Goal: Transaction & Acquisition: Download file/media

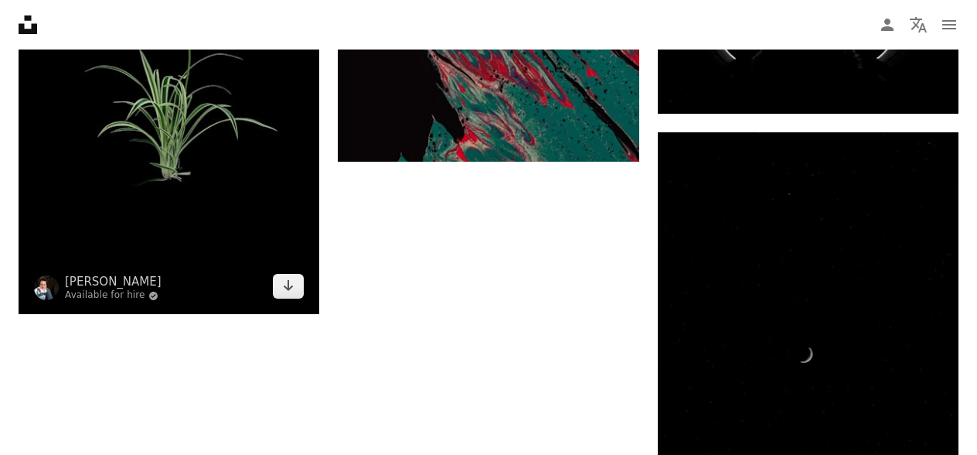
scroll to position [3202, 0]
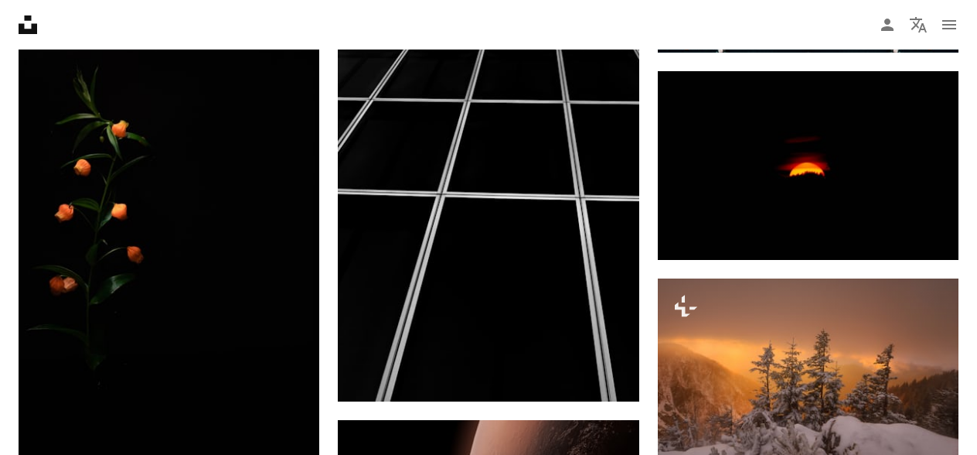
scroll to position [4441, 0]
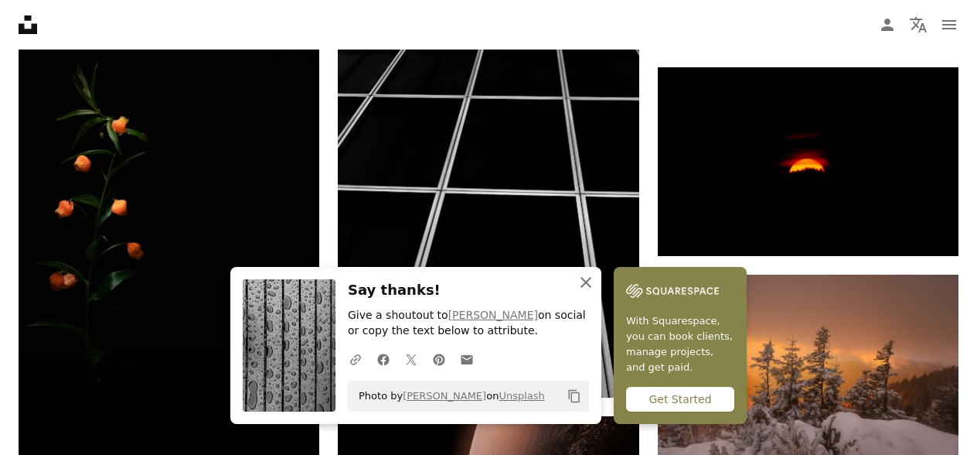
click at [595, 285] on icon "An X shape" at bounding box center [586, 282] width 19 height 19
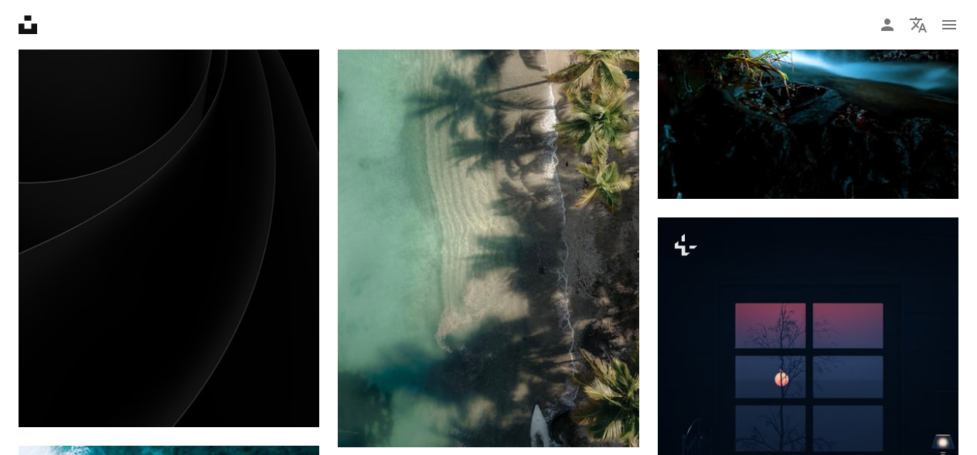
scroll to position [8913, 0]
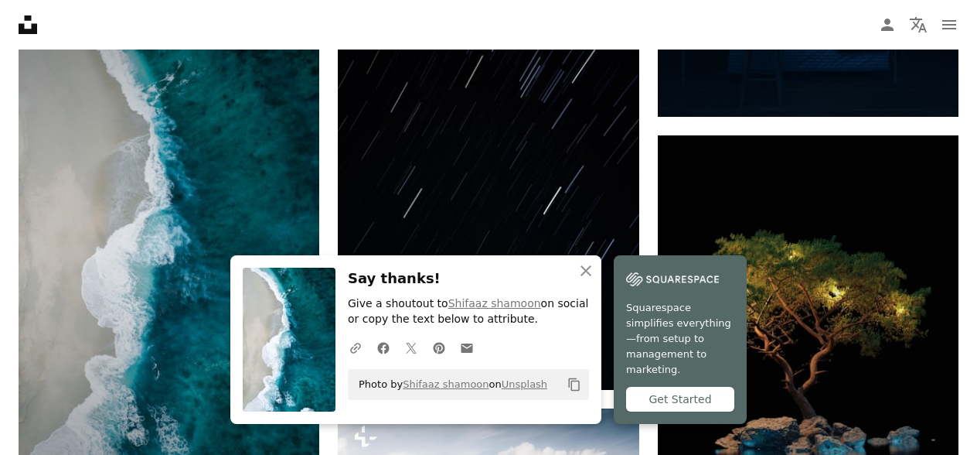
scroll to position [9415, 0]
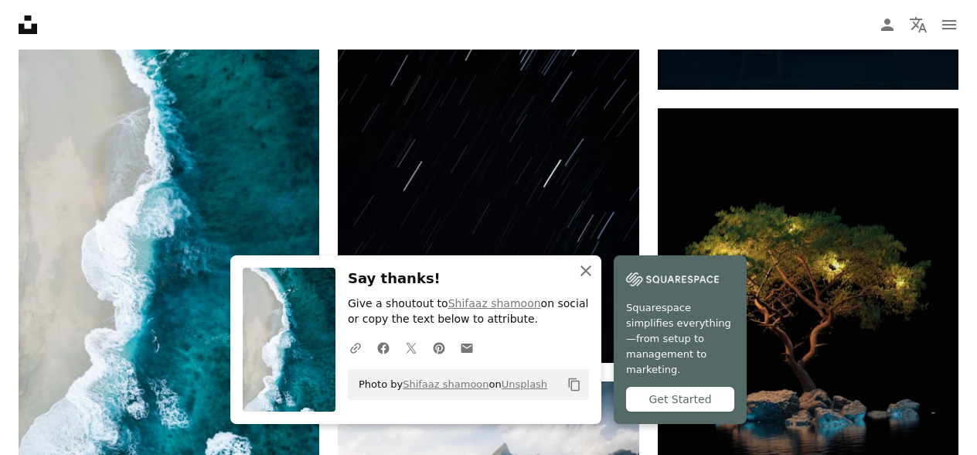
click at [591, 276] on icon "button" at bounding box center [586, 270] width 11 height 11
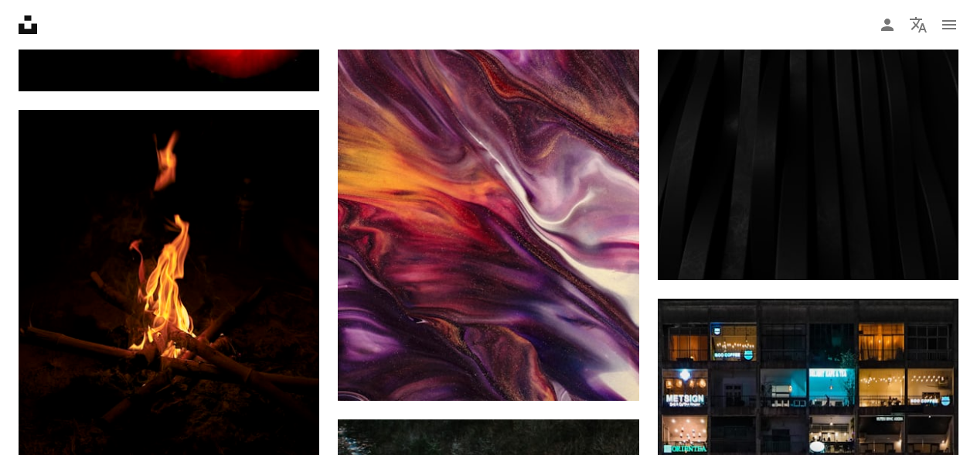
scroll to position [14352, 0]
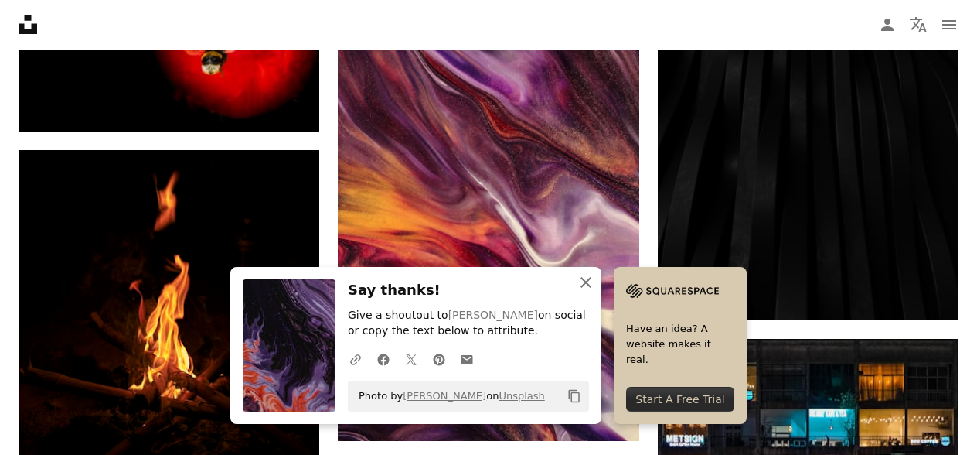
click at [591, 281] on icon "button" at bounding box center [586, 282] width 11 height 11
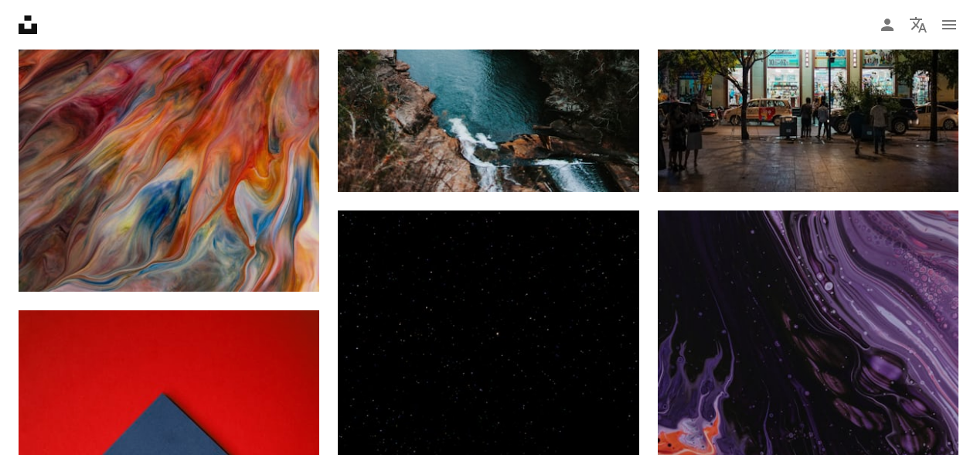
scroll to position [15064, 0]
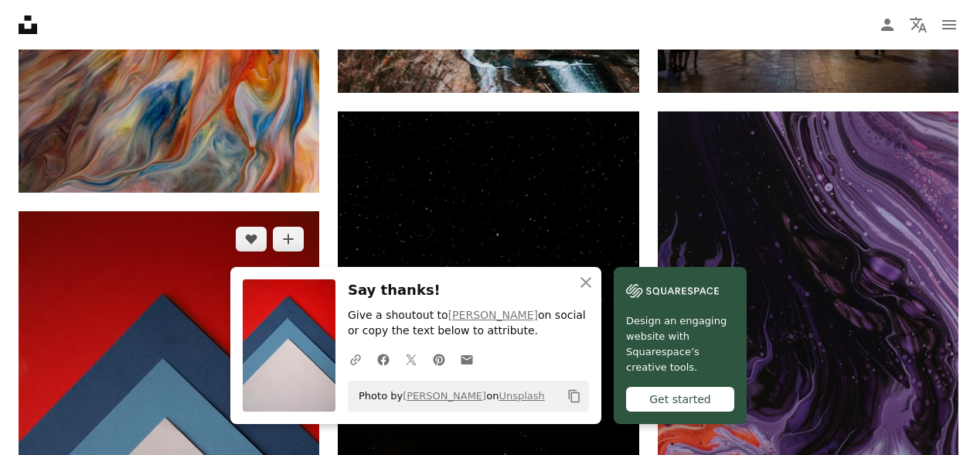
scroll to position [15253, 0]
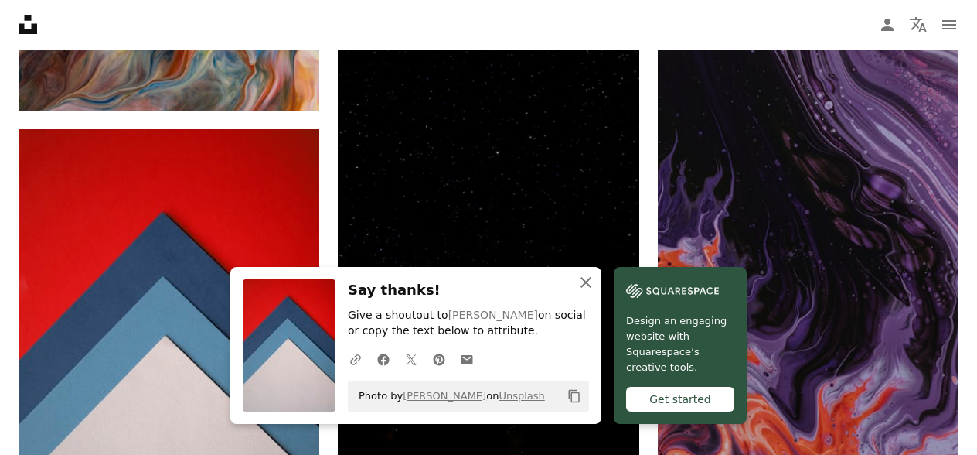
click at [595, 281] on icon "An X shape" at bounding box center [586, 282] width 19 height 19
